Goal: Information Seeking & Learning: Learn about a topic

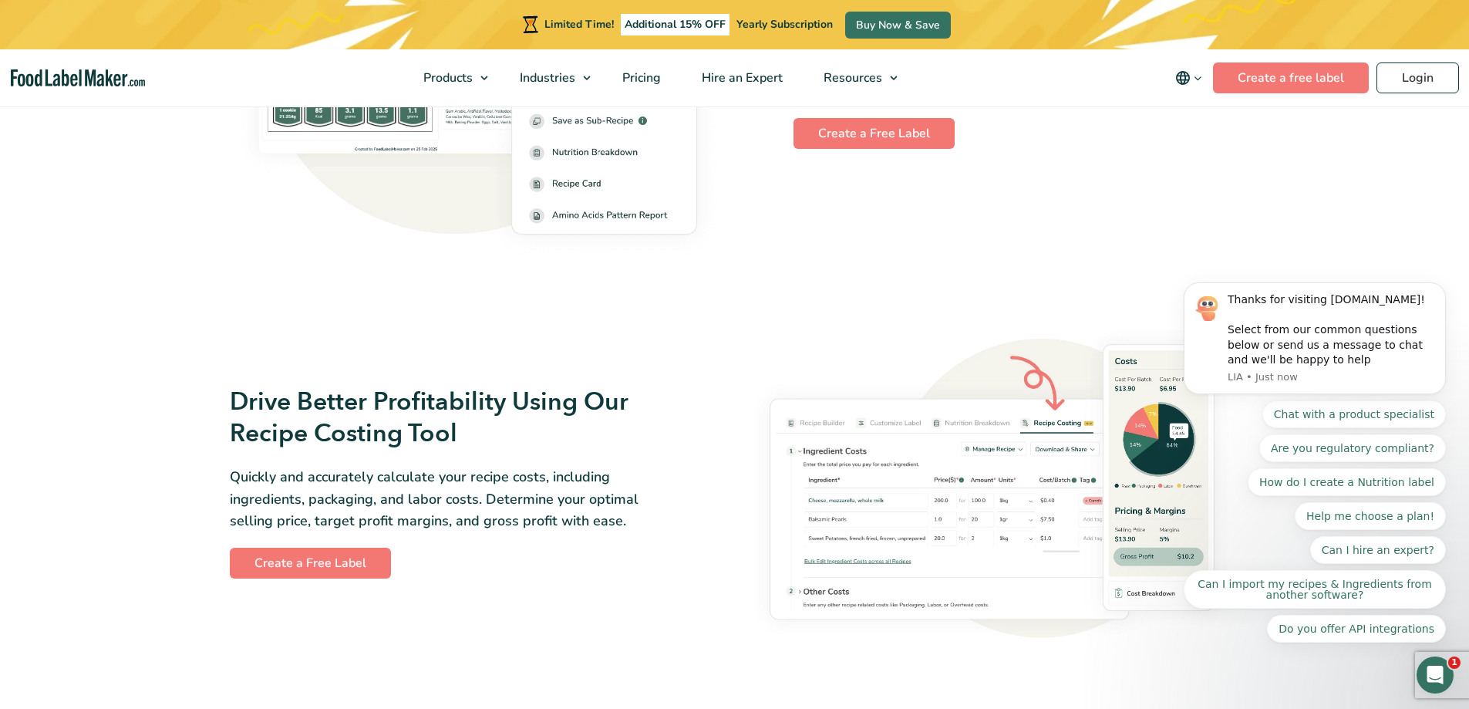
scroll to position [2385, 0]
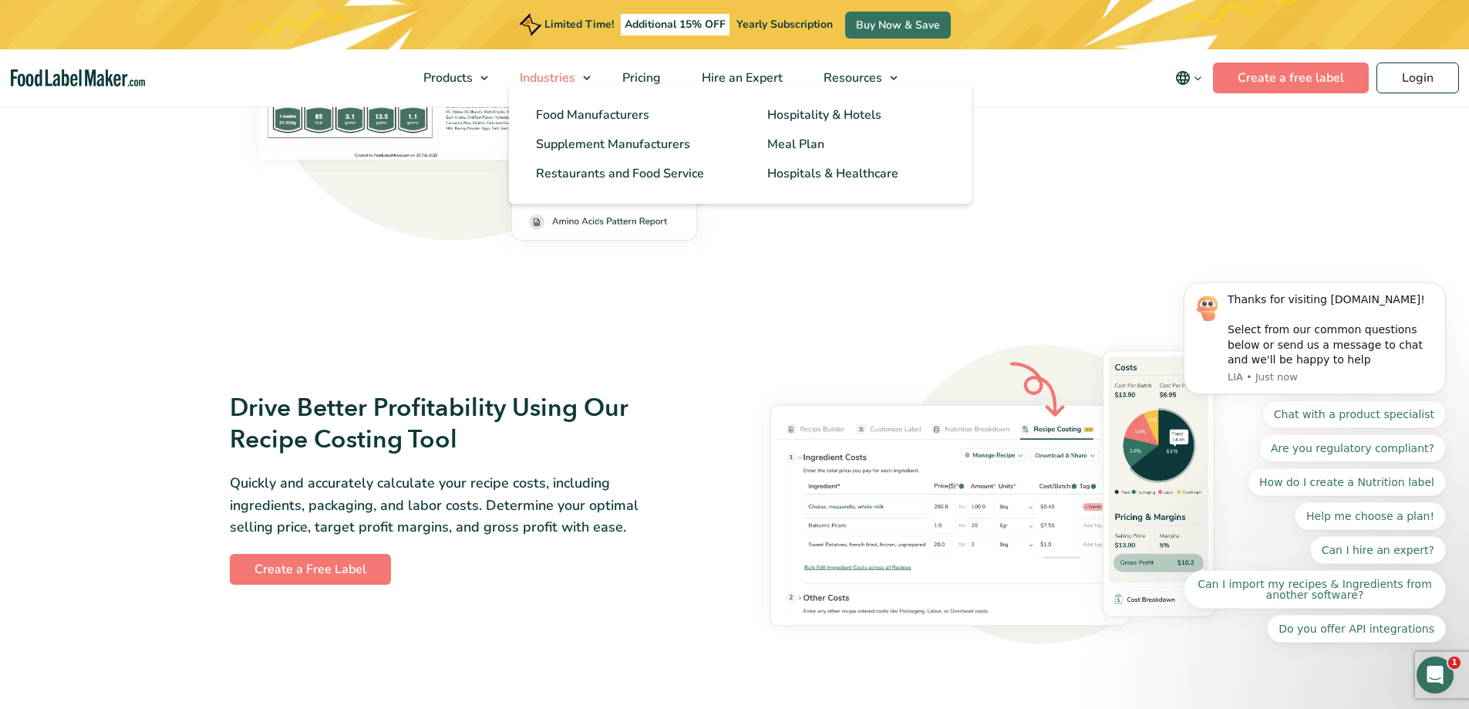
click at [577, 73] on span "Industries" at bounding box center [546, 77] width 62 height 17
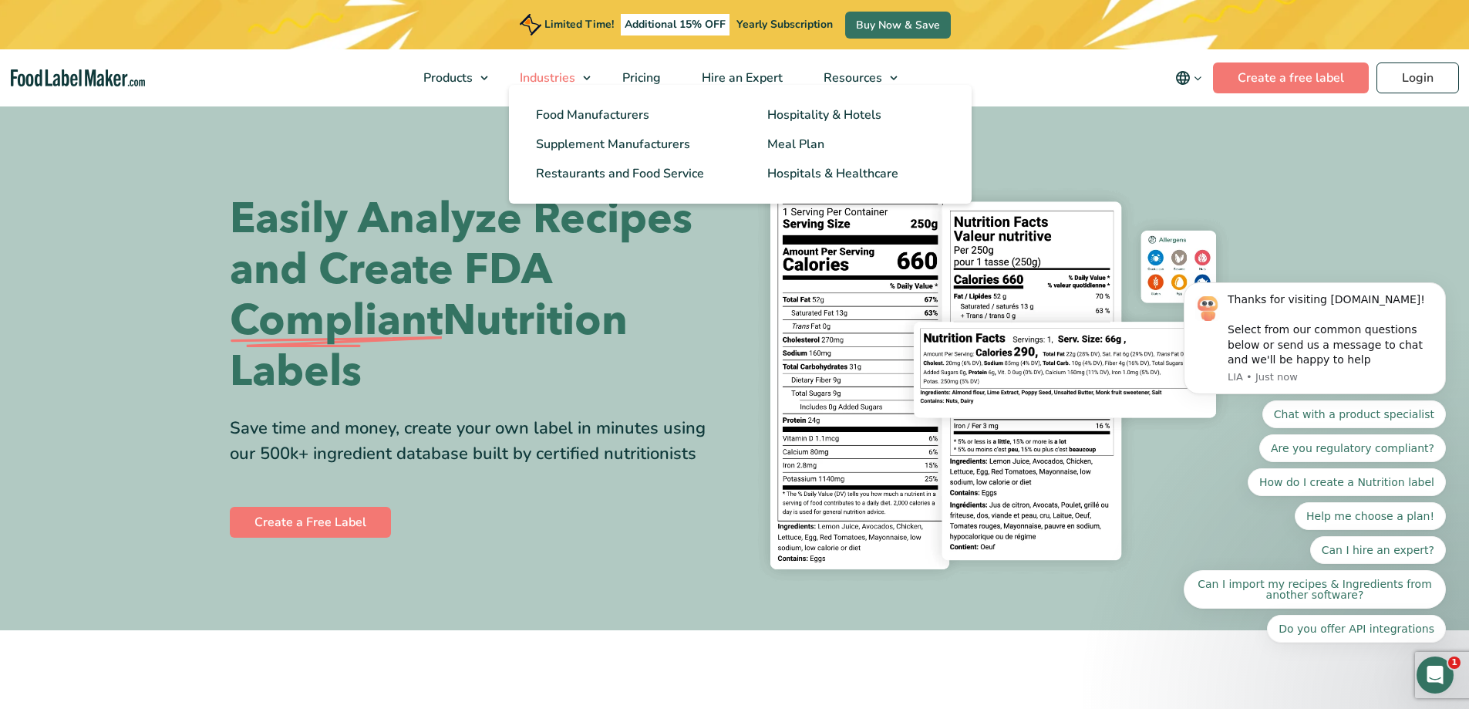
click at [577, 82] on span "Industries" at bounding box center [546, 77] width 62 height 17
click at [868, 89] on ul "Food Manufacturers Hospitality & Hotels Supplement Manufacturers Meal Plan Rest…" at bounding box center [740, 144] width 463 height 119
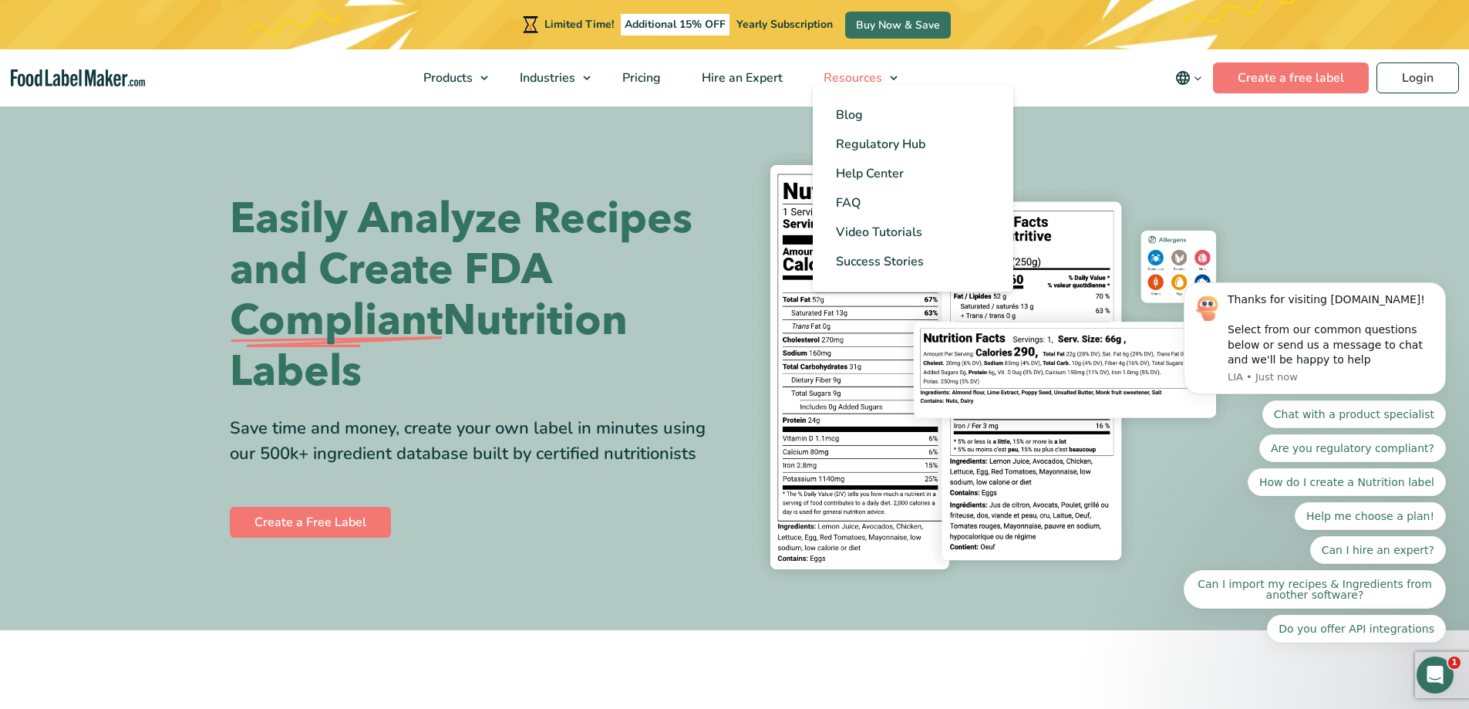
click at [875, 79] on span "Resources" at bounding box center [851, 77] width 65 height 17
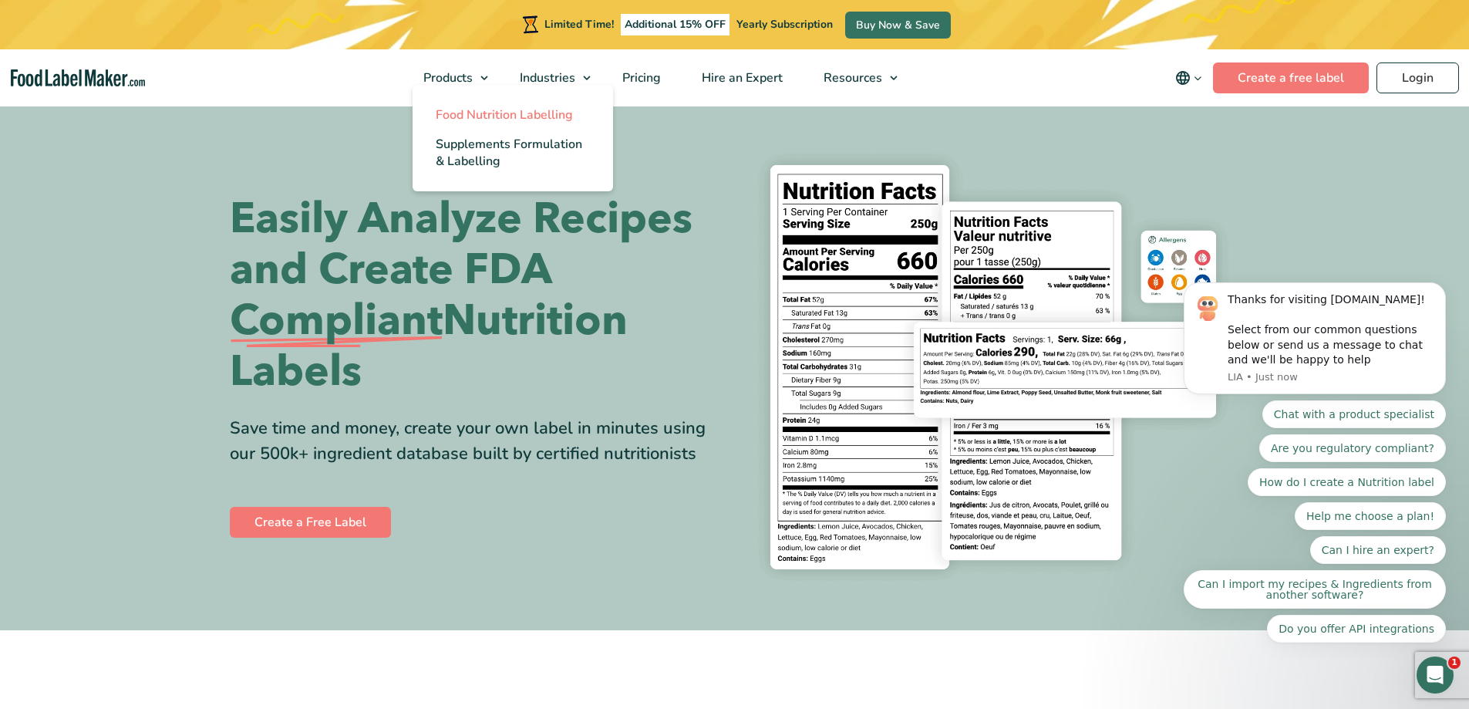
click at [465, 113] on span "Food Nutrition Labelling" at bounding box center [504, 114] width 137 height 17
